Goal: Transaction & Acquisition: Purchase product/service

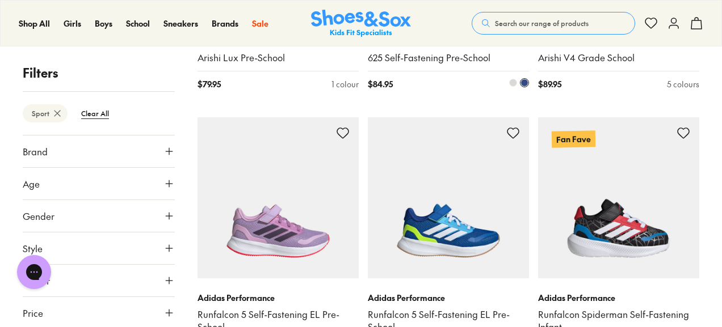
scroll to position [2383, 0]
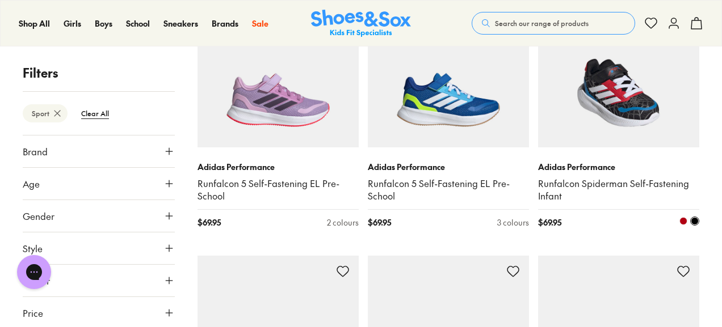
click at [683, 222] on span at bounding box center [683, 221] width 8 height 8
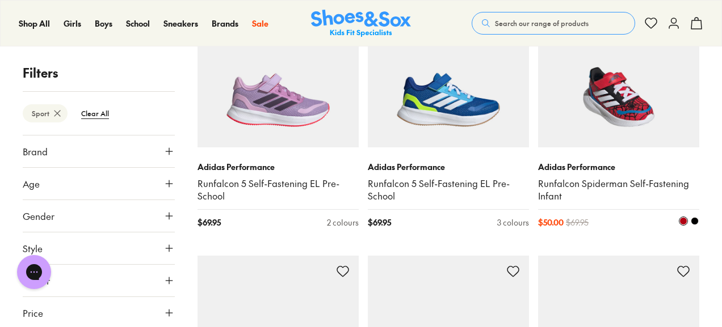
click at [605, 86] on img at bounding box center [618, 66] width 161 height 161
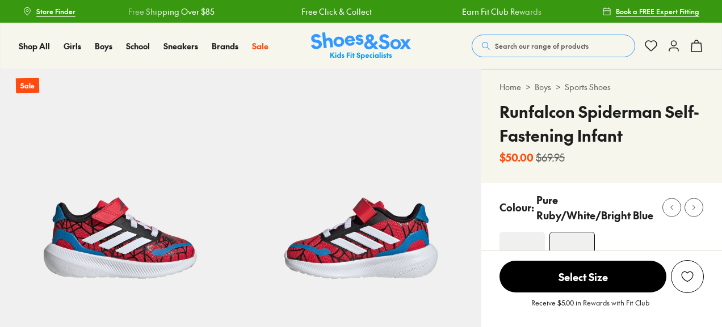
scroll to position [284, 0]
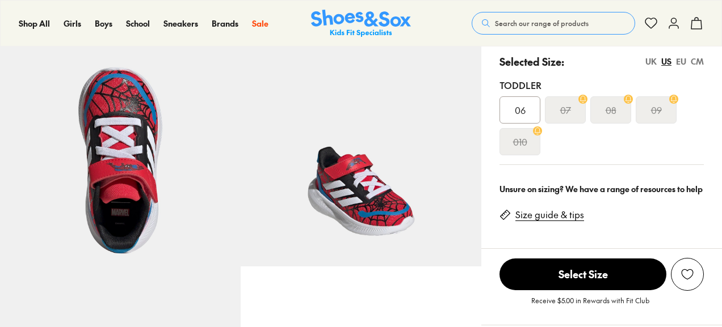
select select "*"
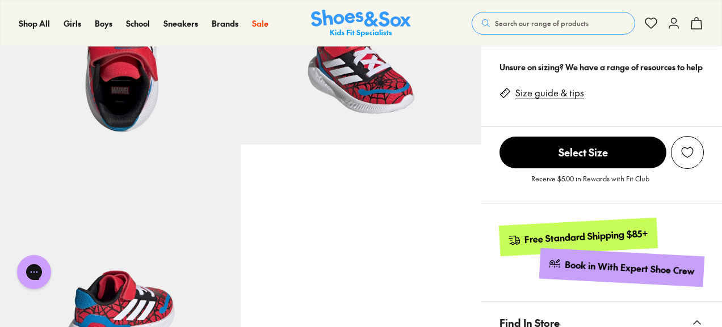
scroll to position [227, 0]
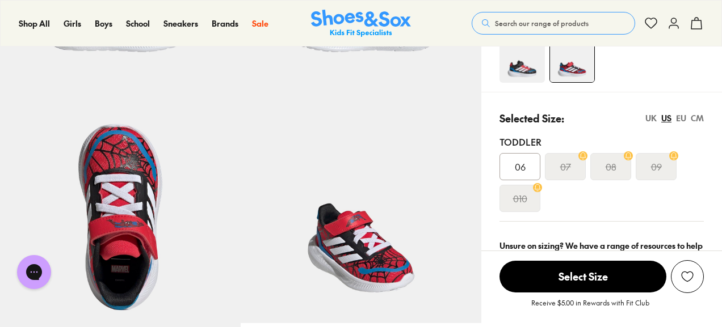
click at [522, 62] on img at bounding box center [521, 59] width 45 height 45
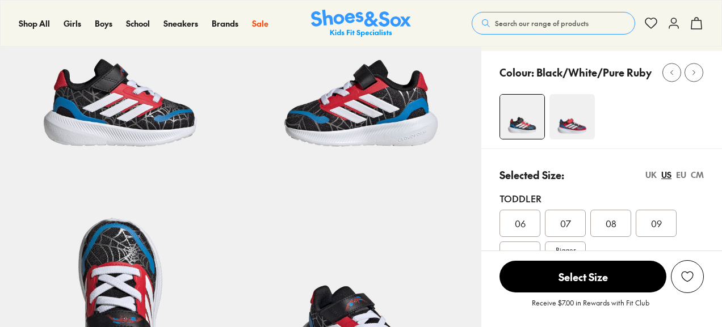
scroll to position [284, 0]
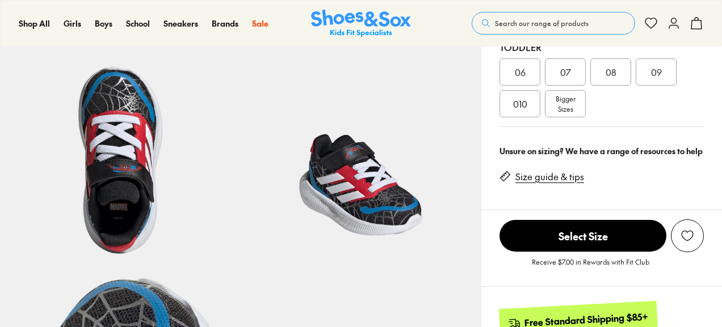
click at [564, 102] on span "Bigger Sizes" at bounding box center [566, 104] width 20 height 20
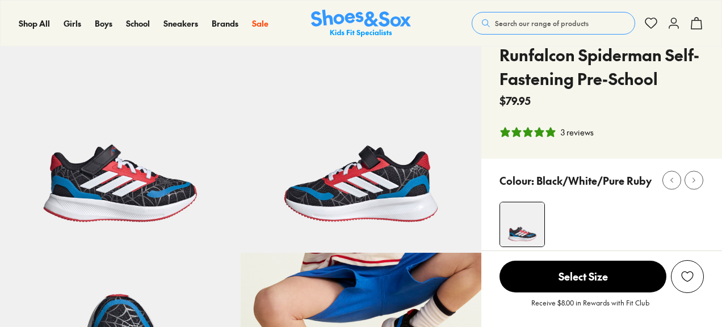
select select "*"
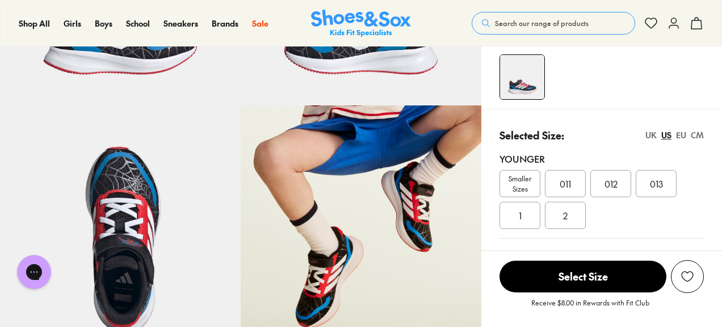
scroll to position [227, 0]
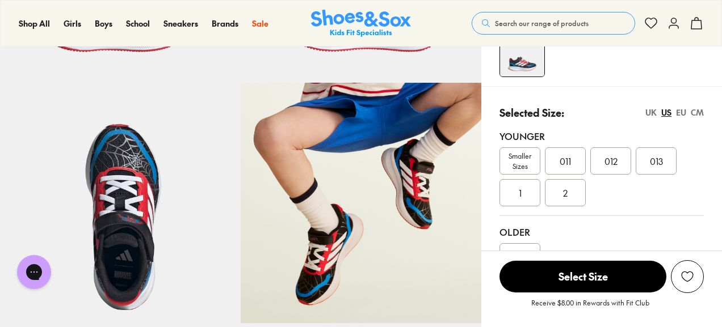
click at [528, 163] on span "Smaller Sizes" at bounding box center [520, 161] width 40 height 20
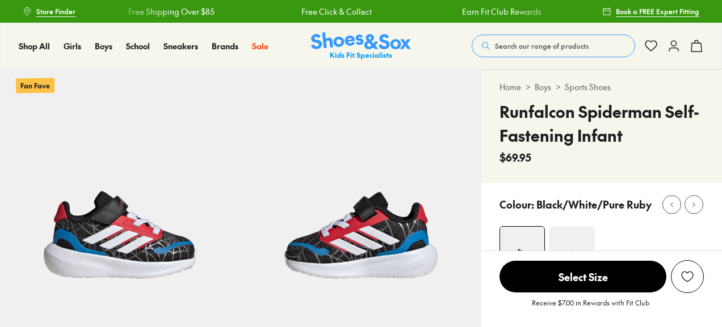
select select "*"
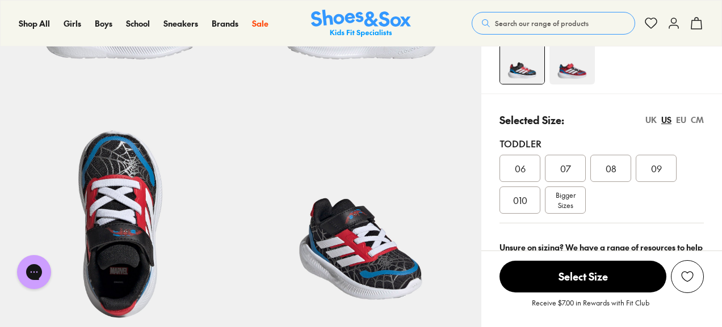
scroll to position [284, 0]
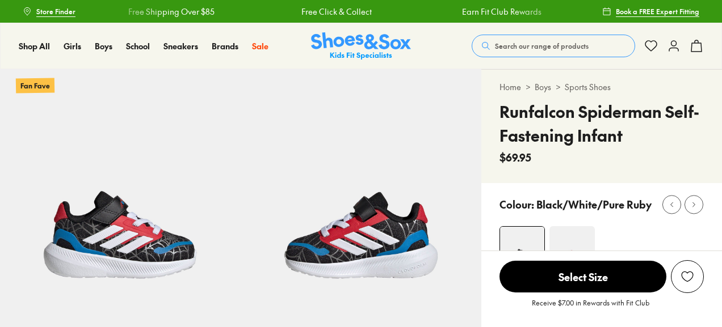
scroll to position [340, 0]
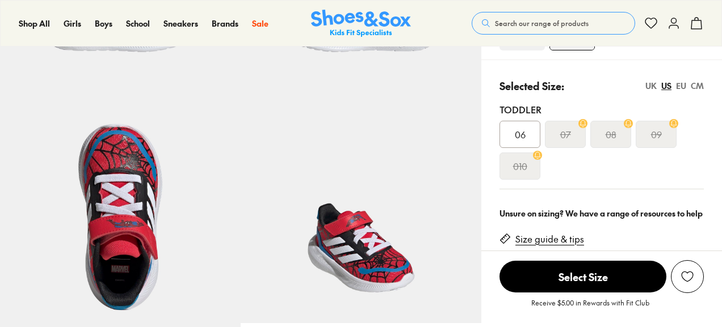
select select "*"
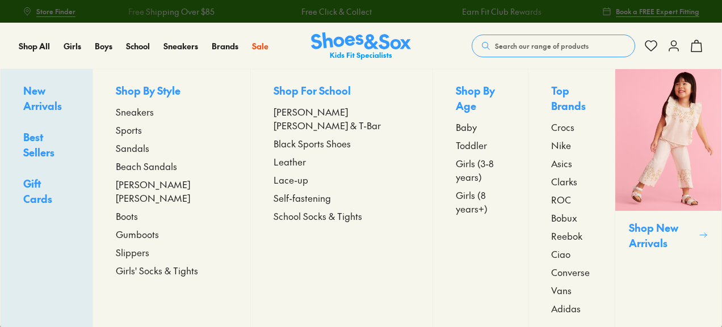
click at [142, 130] on span "Sports" at bounding box center [129, 130] width 26 height 14
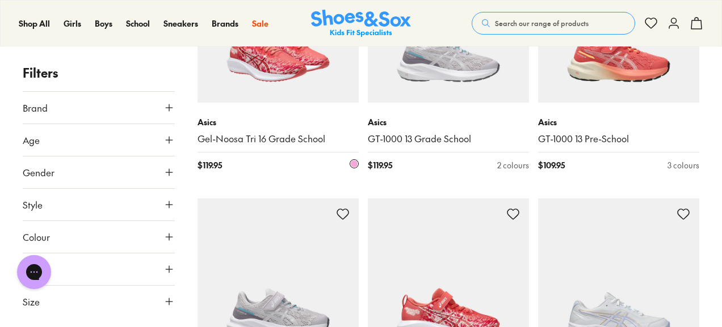
scroll to position [2497, 0]
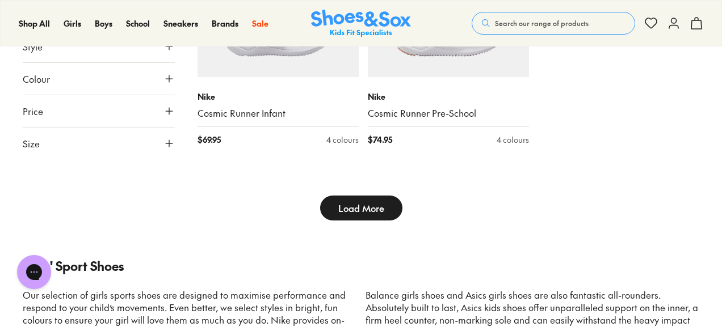
scroll to position [2894, 0]
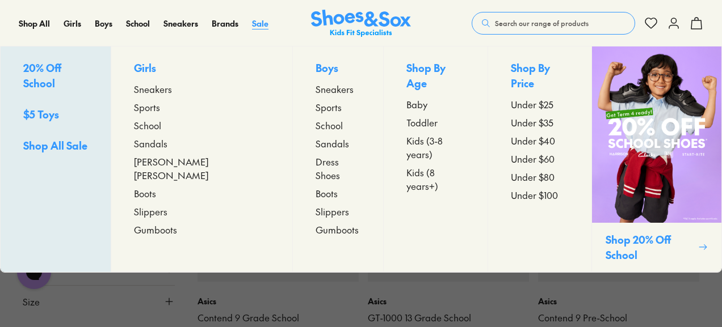
scroll to position [4766, 0]
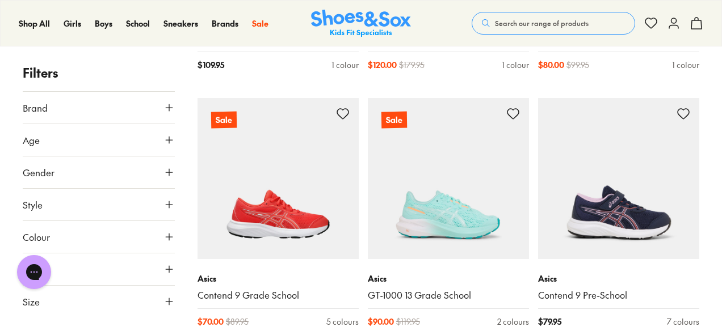
click at [352, 22] on img at bounding box center [361, 24] width 100 height 28
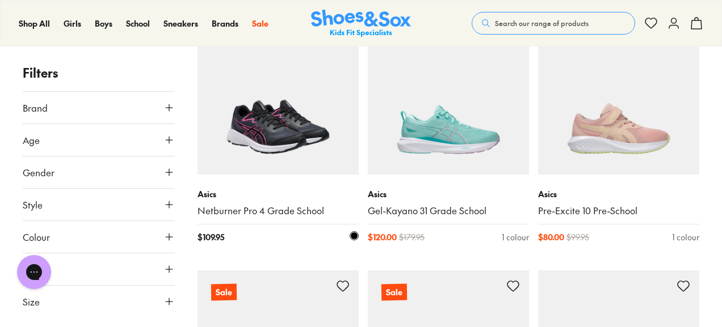
scroll to position [4539, 0]
